Goal: Task Accomplishment & Management: Use online tool/utility

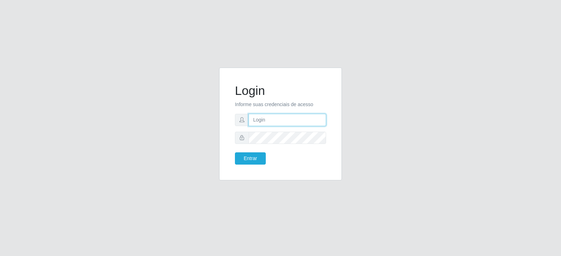
click at [269, 121] on input "text" at bounding box center [286, 120] width 77 height 12
type input "[EMAIL_ADDRESS][DOMAIN_NAME]"
click at [252, 157] on button "Entrar" at bounding box center [250, 158] width 31 height 12
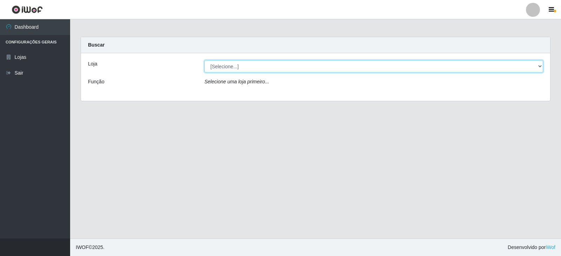
click at [539, 68] on select "[Selecione...] SuperFácil Atacado - [GEOGRAPHIC_DATA]" at bounding box center [373, 66] width 338 height 12
select select "504"
click at [204, 60] on select "[Selecione...] SuperFácil Atacado - [GEOGRAPHIC_DATA]" at bounding box center [373, 66] width 338 height 12
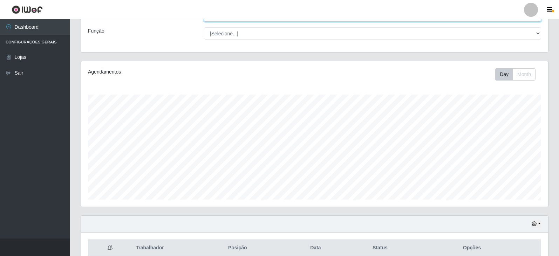
scroll to position [49, 0]
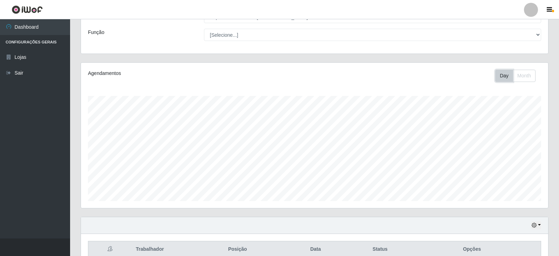
click at [507, 74] on button "Day" at bounding box center [504, 76] width 18 height 12
click at [527, 76] on button "Month" at bounding box center [524, 76] width 23 height 12
click at [505, 77] on button "Day" at bounding box center [504, 76] width 18 height 12
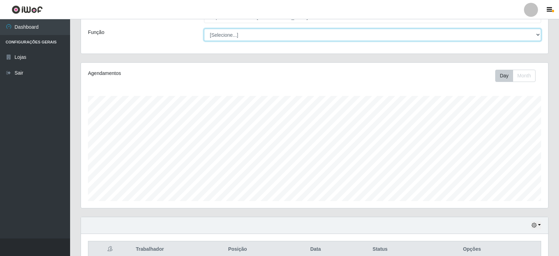
click at [538, 36] on select "[Selecione...] Embalador Embalador + Embalador ++ Operador de Caixa Operador de…" at bounding box center [372, 35] width 337 height 12
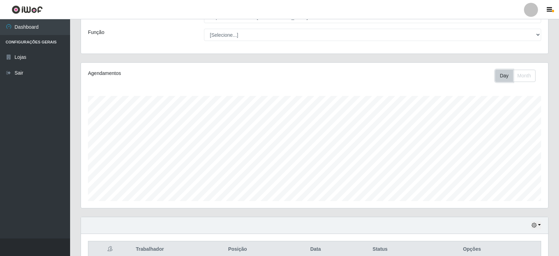
click at [504, 75] on button "Day" at bounding box center [504, 76] width 18 height 12
click at [538, 225] on button "button" at bounding box center [536, 225] width 10 height 8
click at [515, 186] on button "3 dias" at bounding box center [512, 184] width 55 height 15
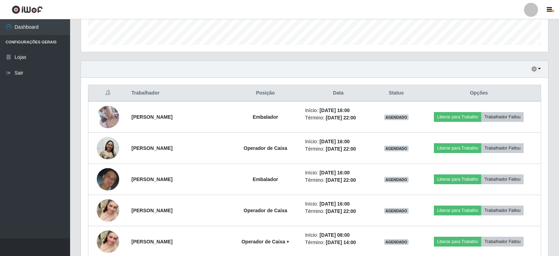
scroll to position [192, 0]
